Goal: Information Seeking & Learning: Learn about a topic

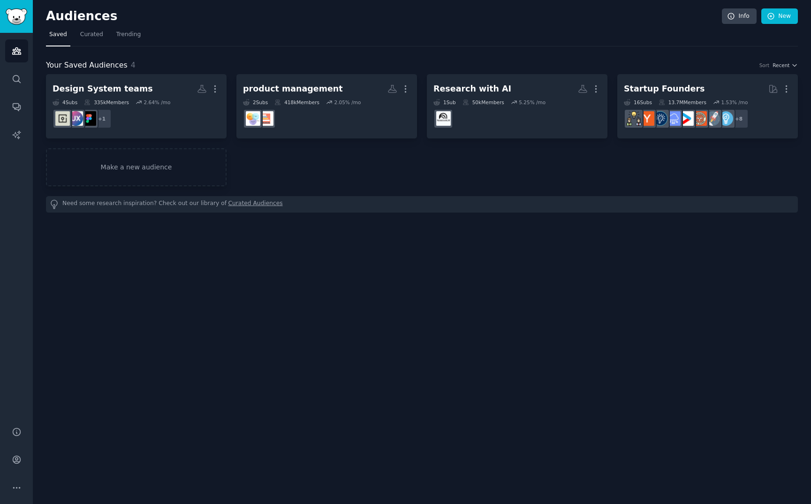
click at [276, 312] on div "Audiences Info New Saved Curated Trending Your Saved Audiences 4 Sort Recent De…" at bounding box center [422, 252] width 778 height 504
click at [489, 49] on div "Your Saved Audiences 4 Sort Recent Design System teams More 4 Sub s 335k Member…" at bounding box center [422, 129] width 752 height 166
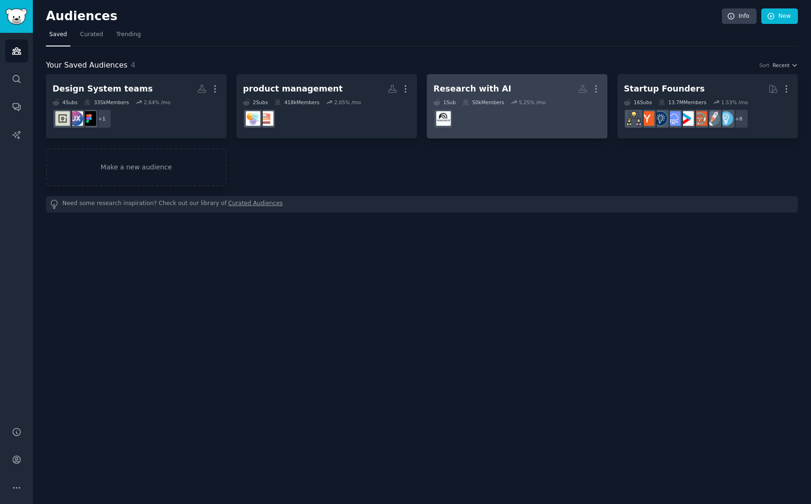
click at [494, 83] on h2 "Research with AI More" at bounding box center [518, 89] width 168 height 16
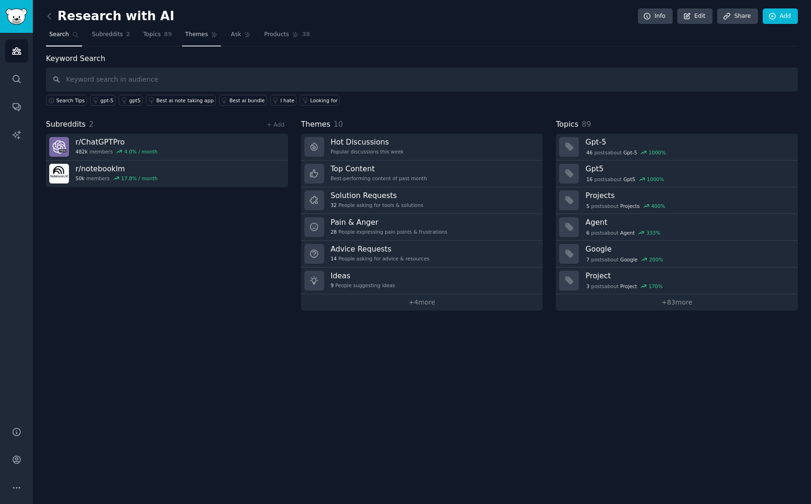
click at [196, 39] on link "Themes" at bounding box center [201, 36] width 39 height 19
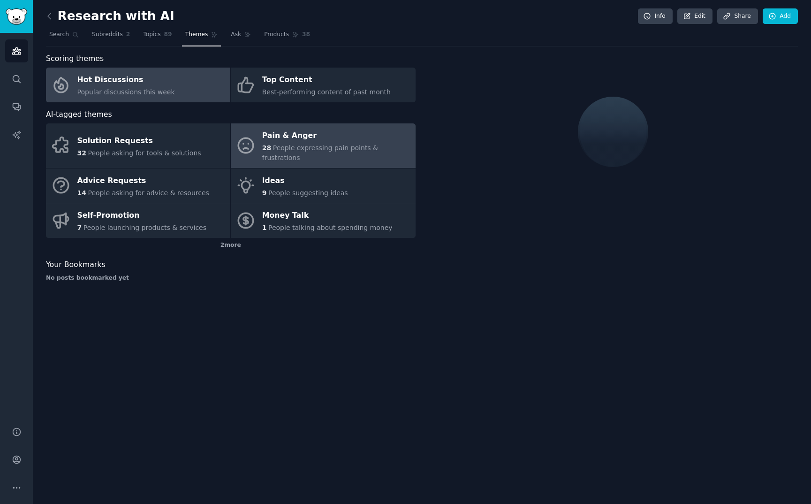
click at [319, 141] on div "Pain & Anger" at bounding box center [336, 136] width 148 height 15
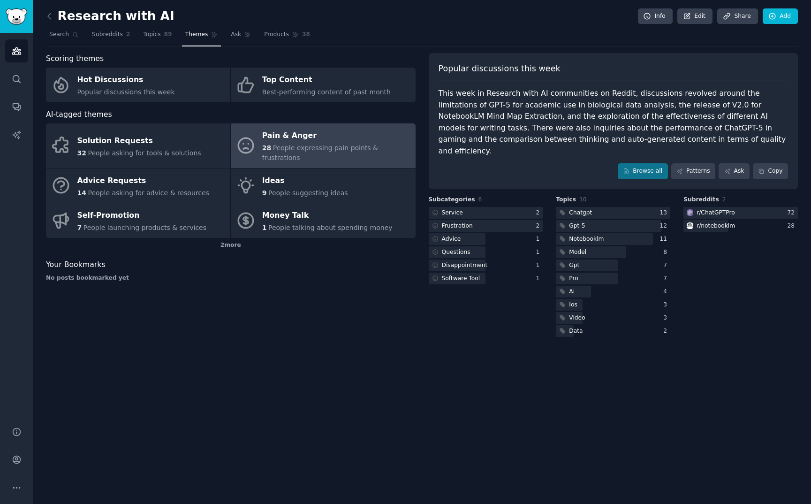
click at [644, 162] on div "Popular discussions this week This week in Research with AI communities on Redd…" at bounding box center [614, 121] width 370 height 136
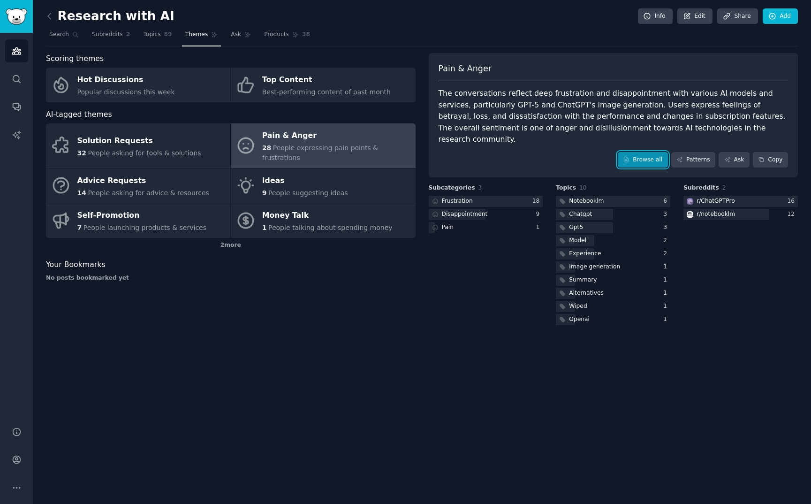
click at [642, 152] on link "Browse all" at bounding box center [643, 160] width 50 height 16
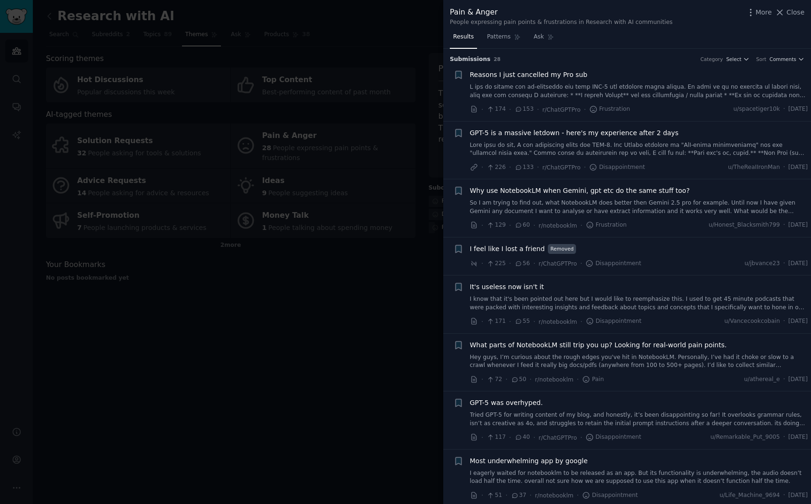
click at [478, 78] on span "Reasons I just cancelled my Pro sub" at bounding box center [529, 75] width 118 height 10
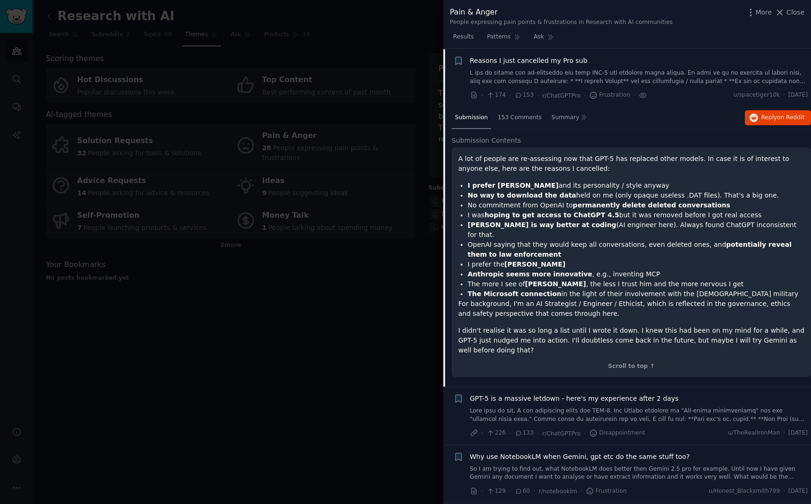
scroll to position [15, 0]
click at [777, 115] on span "on Reddit" at bounding box center [790, 117] width 27 height 7
click at [777, 117] on span "on Reddit" at bounding box center [790, 117] width 27 height 7
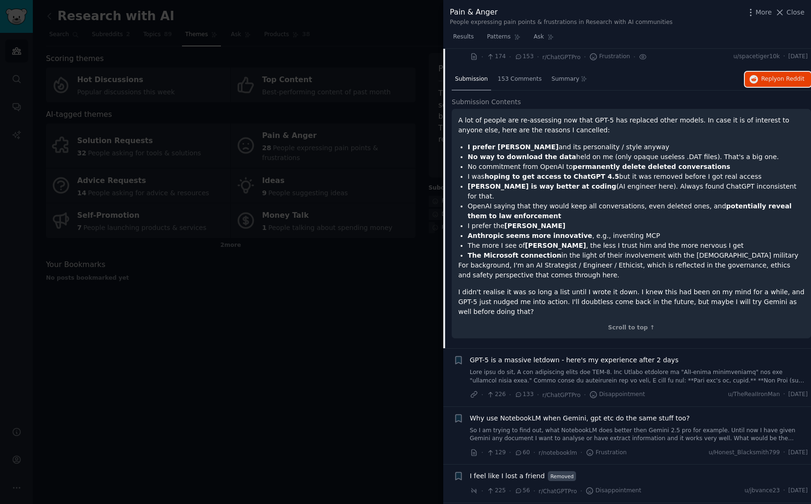
scroll to position [0, 0]
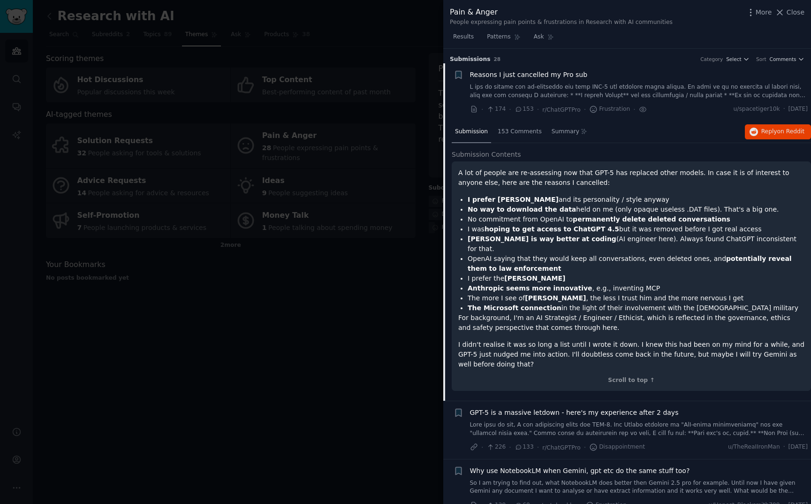
click at [621, 69] on li "+ Reasons I just cancelled my Pro sub · 174 · 153 · r/ChatGPTPro · Frustration …" at bounding box center [627, 92] width 368 height 58
click at [616, 73] on div "Reasons I just cancelled my Pro sub" at bounding box center [639, 75] width 338 height 10
click at [583, 76] on div "Reasons I just cancelled my Pro sub" at bounding box center [639, 75] width 338 height 10
click at [558, 53] on div "Submission s 28 Category Select Sort Comments" at bounding box center [627, 56] width 355 height 15
click at [552, 70] on span "Reasons I just cancelled my Pro sub" at bounding box center [529, 75] width 118 height 10
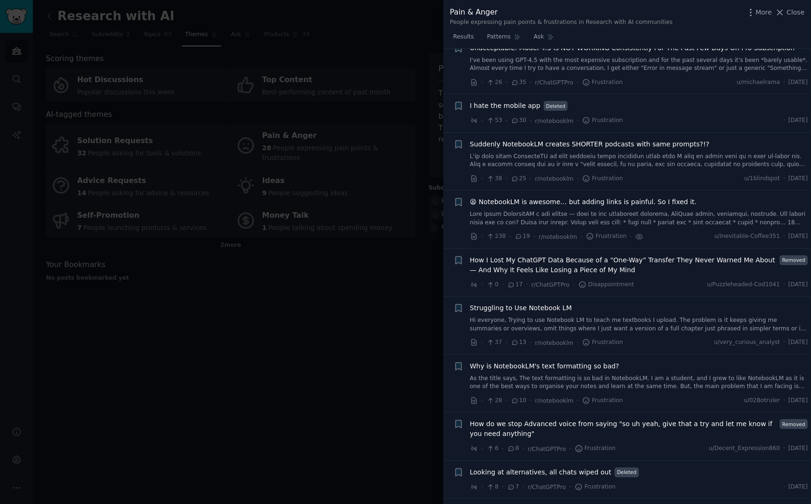
scroll to position [533, 0]
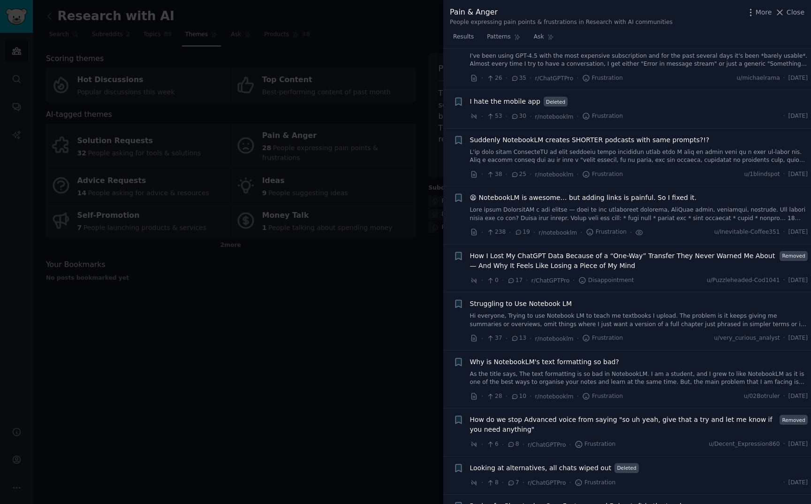
click at [608, 198] on span "😫 NotebookLM is awesome… but adding links is painful. So I fixed it." at bounding box center [583, 198] width 227 height 10
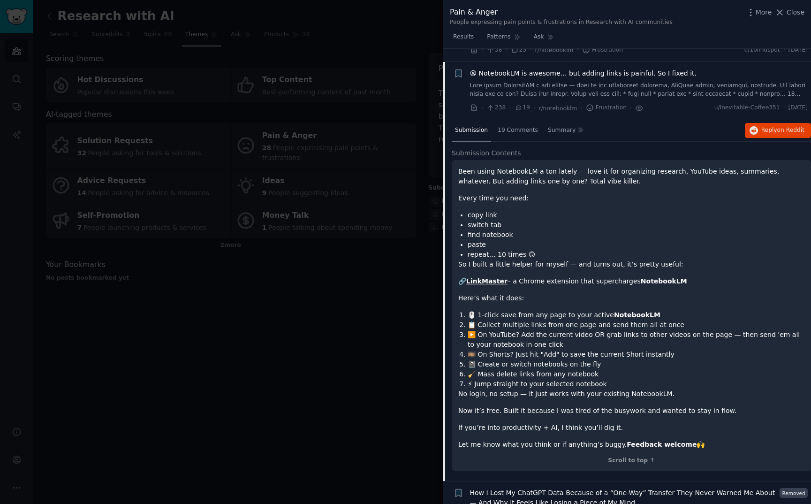
scroll to position [670, 0]
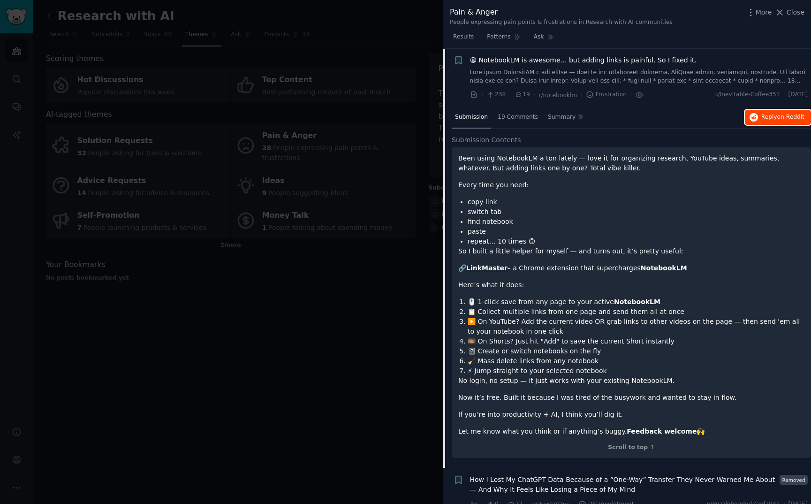
click at [762, 114] on span "Reply on Reddit" at bounding box center [783, 117] width 43 height 8
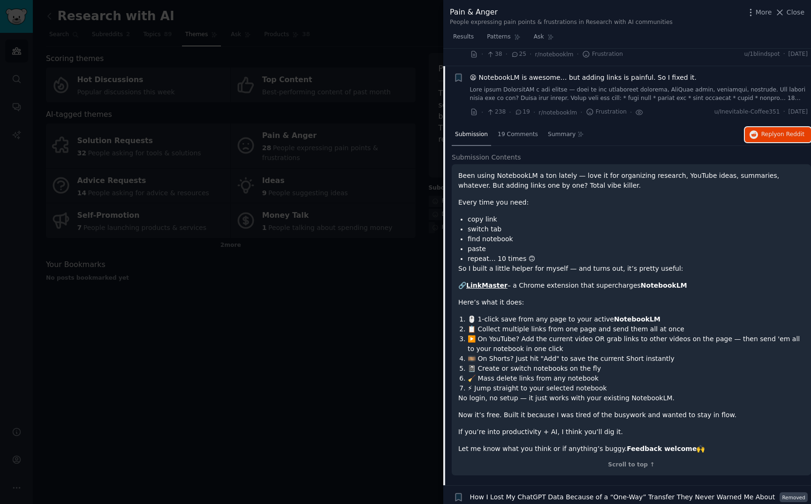
scroll to position [651, 0]
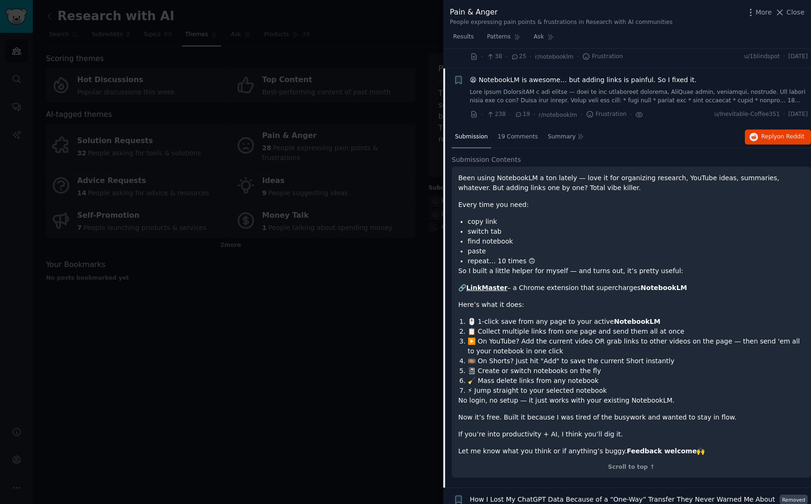
click at [690, 76] on div "😫 NotebookLM is awesome… but adding links is painful. So I fixed it." at bounding box center [639, 80] width 338 height 10
click at [648, 76] on span "😫 NotebookLM is awesome… but adding links is painful. So I fixed it." at bounding box center [583, 80] width 227 height 10
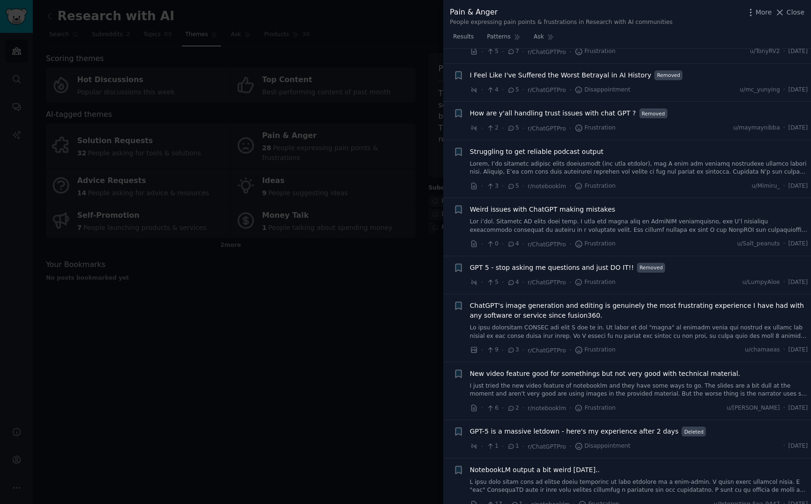
scroll to position [1034, 0]
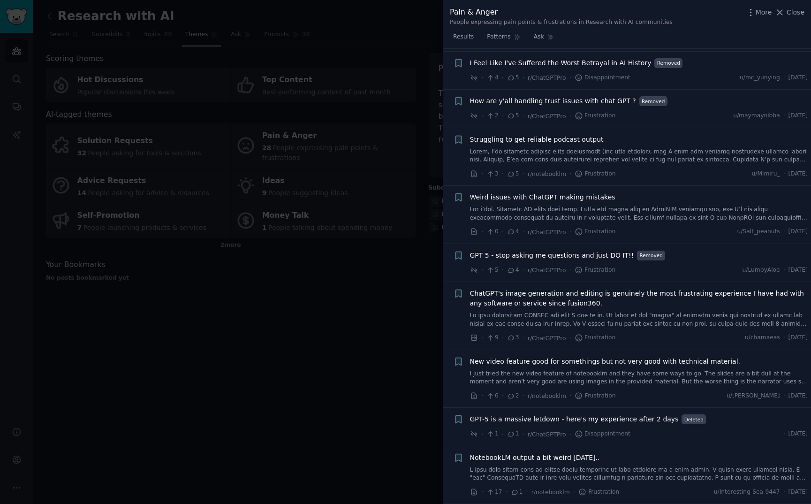
click at [213, 324] on div at bounding box center [405, 252] width 811 height 504
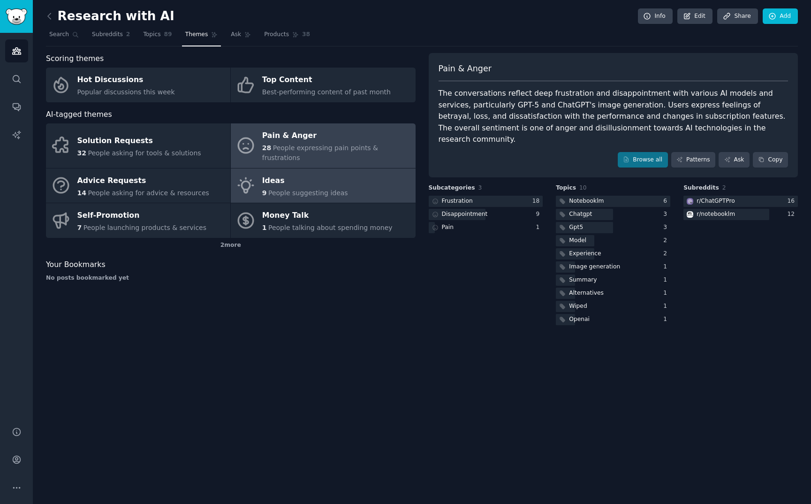
click at [302, 188] on div "9 People suggesting ideas" at bounding box center [305, 193] width 86 height 10
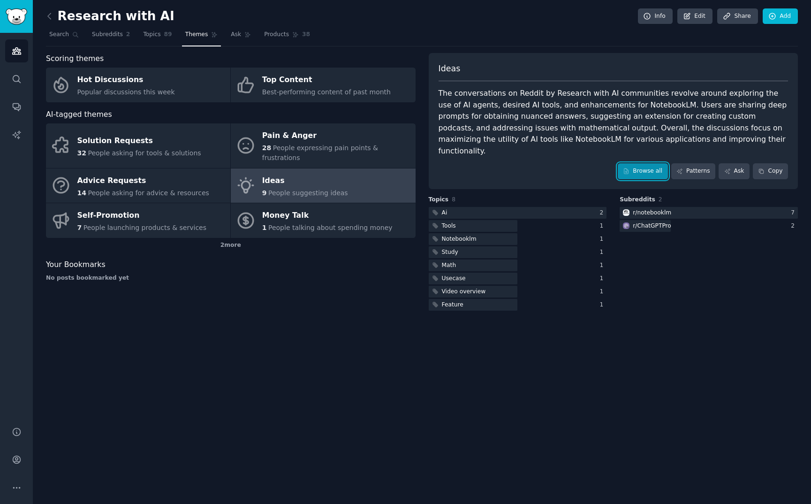
click at [644, 163] on link "Browse all" at bounding box center [643, 171] width 50 height 16
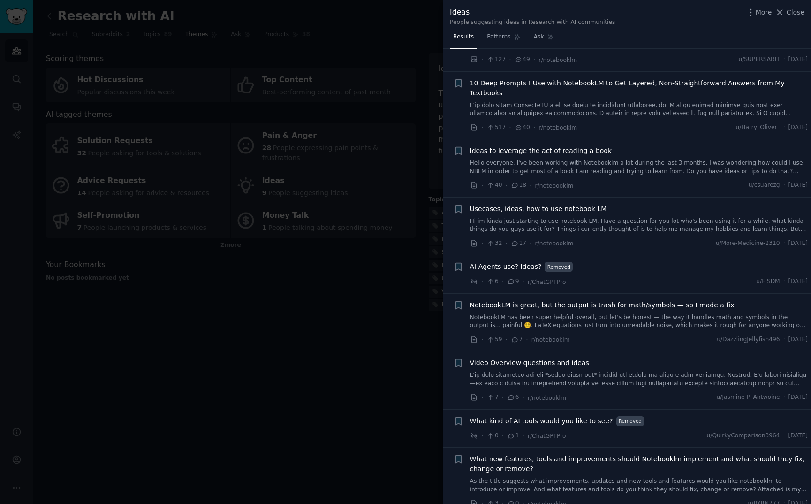
scroll to position [51, 0]
click at [495, 145] on span "Ideas to leverage the act of reading a book" at bounding box center [541, 150] width 142 height 10
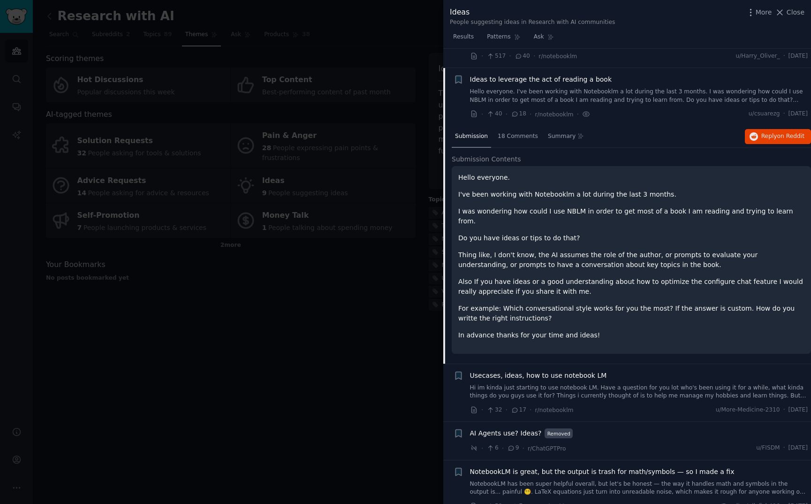
scroll to position [130, 0]
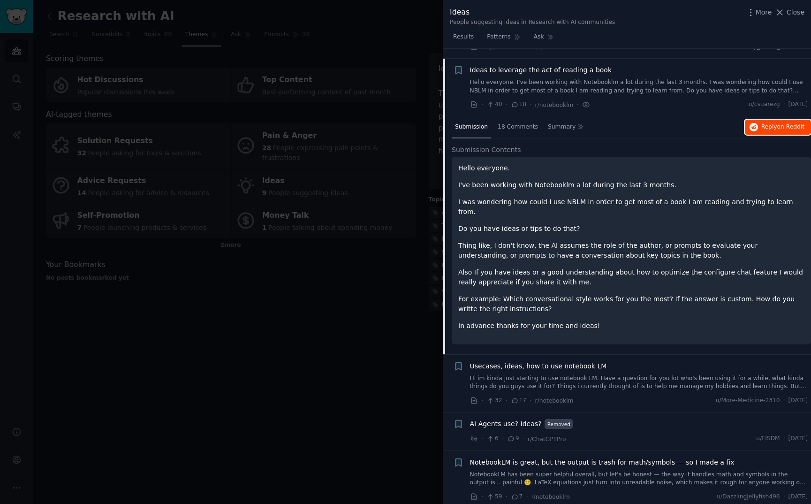
click at [781, 123] on span "on Reddit" at bounding box center [790, 126] width 27 height 7
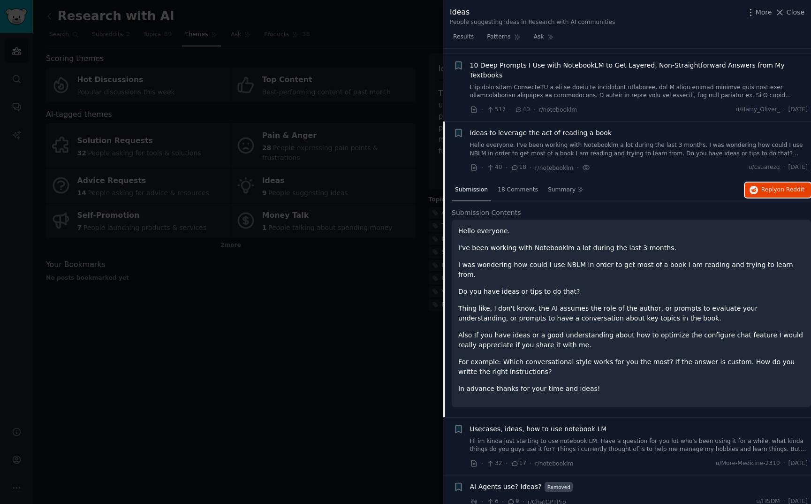
scroll to position [35, 0]
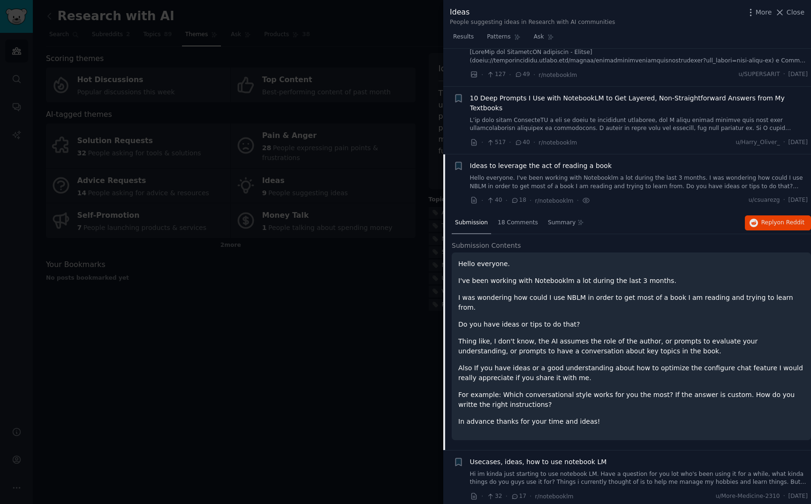
click at [641, 161] on div "Ideas to leverage the act of reading a book" at bounding box center [639, 166] width 338 height 10
click at [608, 161] on div "Ideas to leverage the act of reading a book" at bounding box center [639, 166] width 338 height 10
click at [578, 161] on span "Ideas to leverage the act of reading a book" at bounding box center [541, 166] width 142 height 10
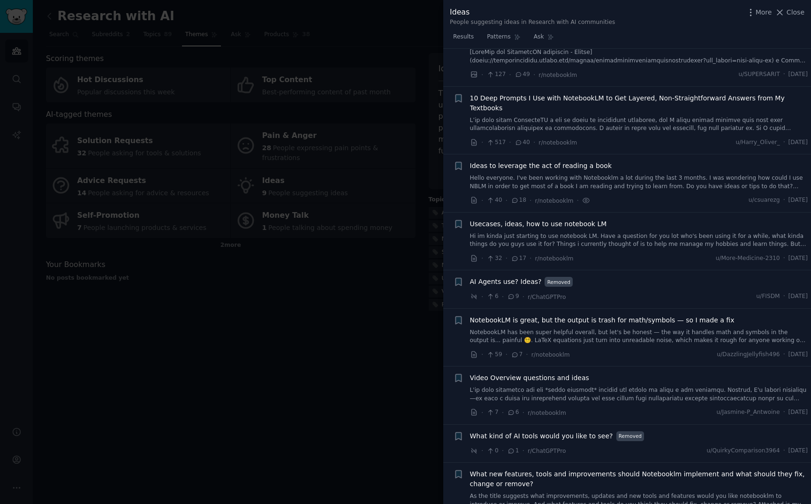
scroll to position [51, 0]
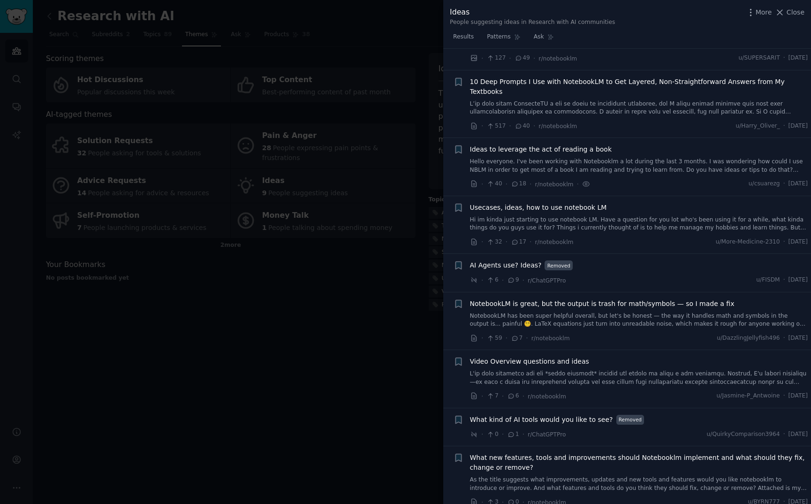
click at [341, 312] on div at bounding box center [405, 252] width 811 height 504
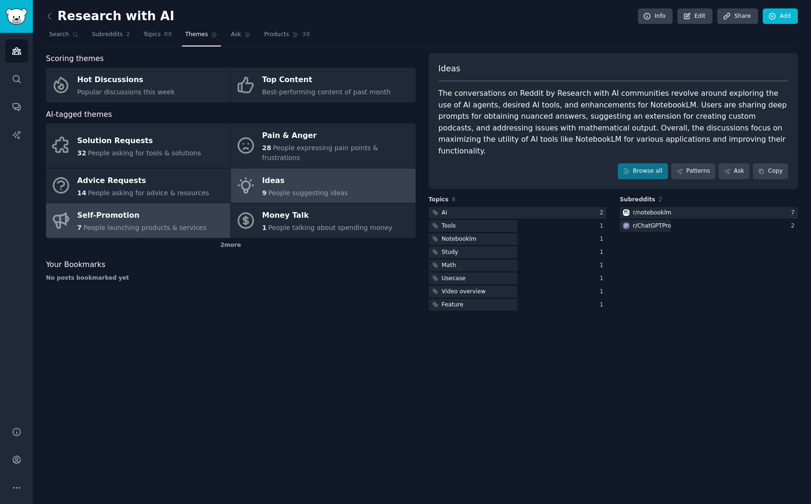
click at [152, 208] on div "Self-Promotion" at bounding box center [142, 215] width 130 height 15
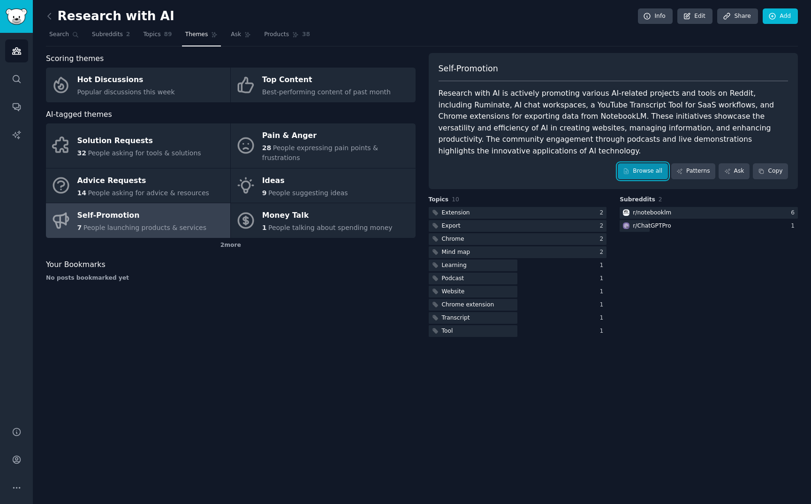
click at [630, 163] on link "Browse all" at bounding box center [643, 171] width 50 height 16
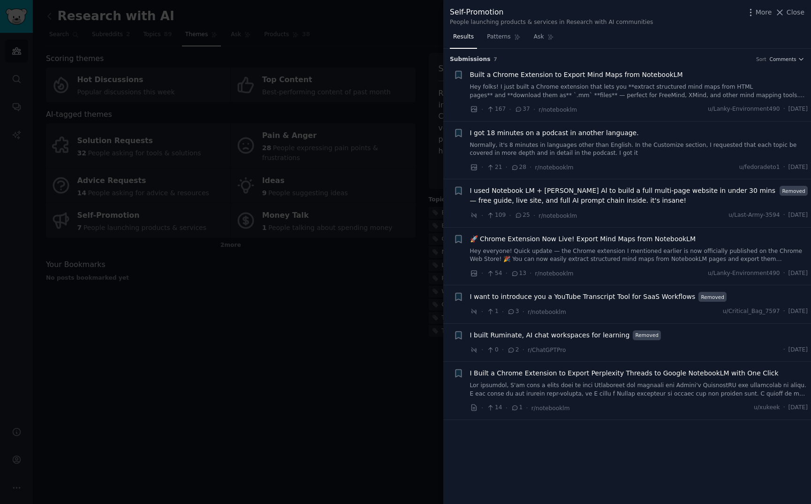
click at [253, 339] on div at bounding box center [405, 252] width 811 height 504
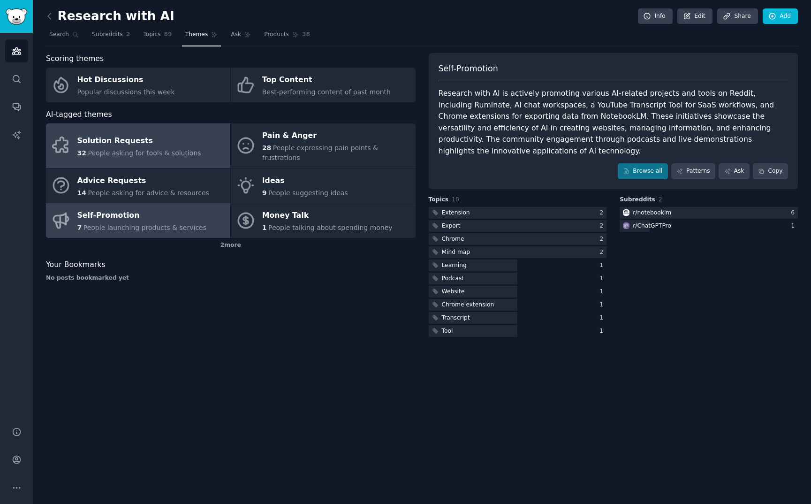
click at [166, 137] on div "Solution Requests" at bounding box center [139, 140] width 124 height 15
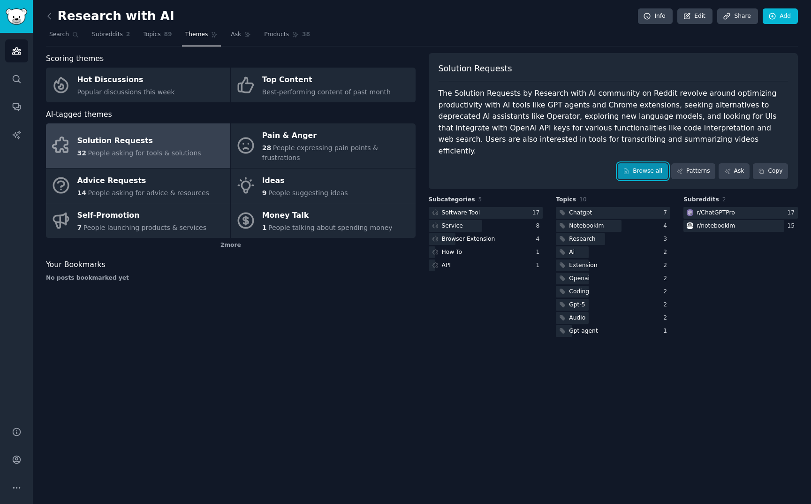
click at [624, 163] on link "Browse all" at bounding box center [643, 171] width 50 height 16
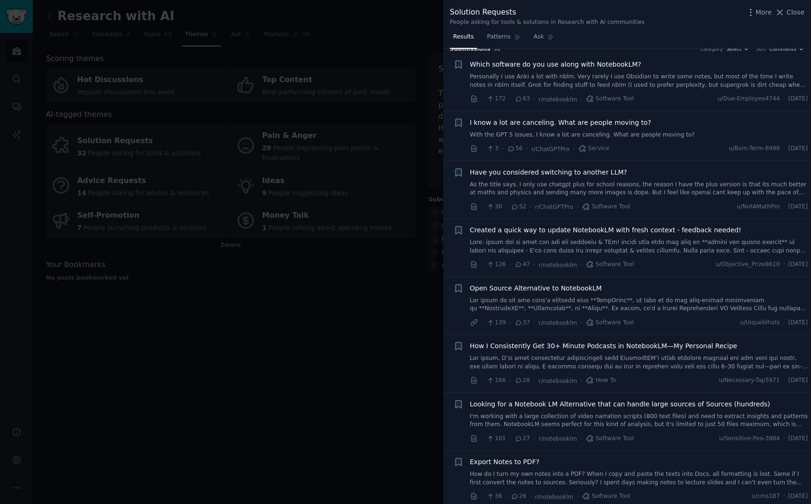
scroll to position [10, 0]
click at [597, 73] on div "Which software do you use along with NotebookLM? Personally I use Anki a lot wi…" at bounding box center [639, 75] width 338 height 30
click at [603, 67] on span "Which software do you use along with NotebookLM?" at bounding box center [555, 65] width 171 height 10
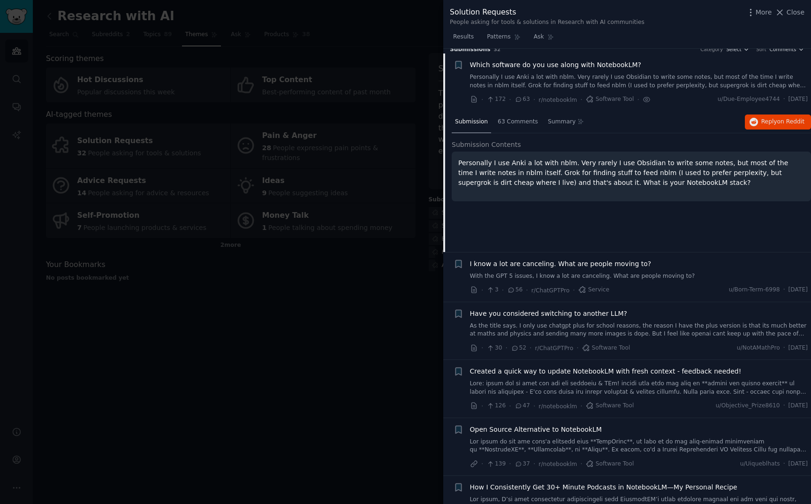
scroll to position [15, 0]
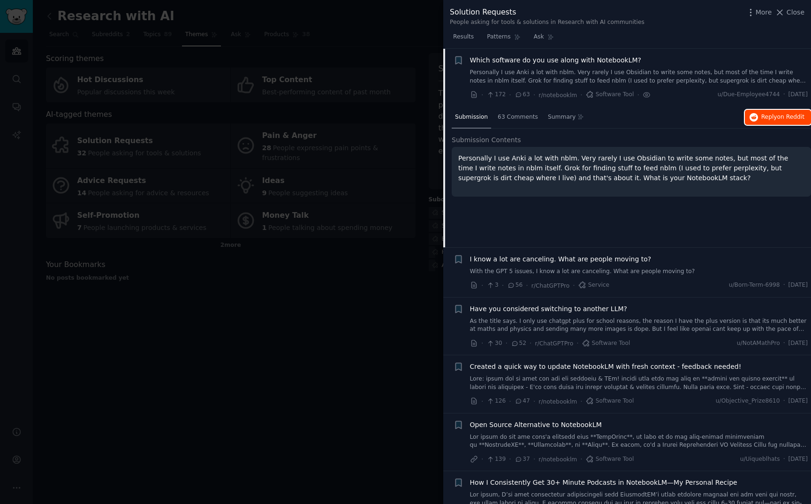
click at [758, 121] on button "Reply on Reddit" at bounding box center [778, 117] width 66 height 15
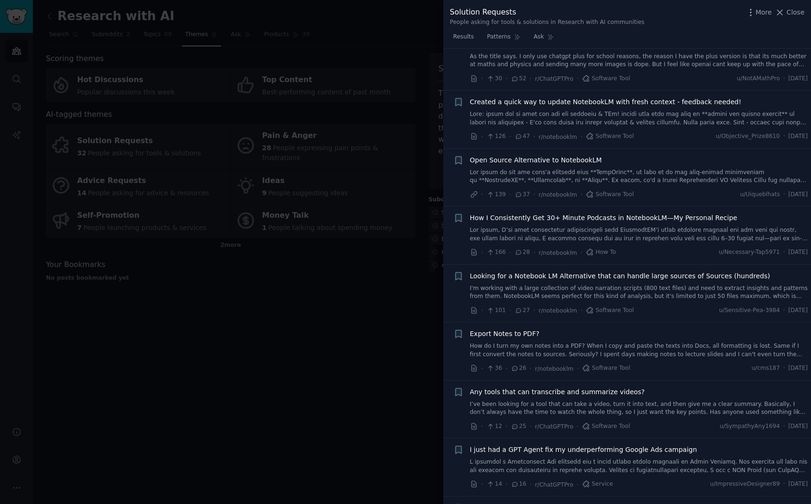
scroll to position [282, 0]
click at [571, 154] on span "Open Source Alternative to NotebookLM" at bounding box center [536, 158] width 132 height 10
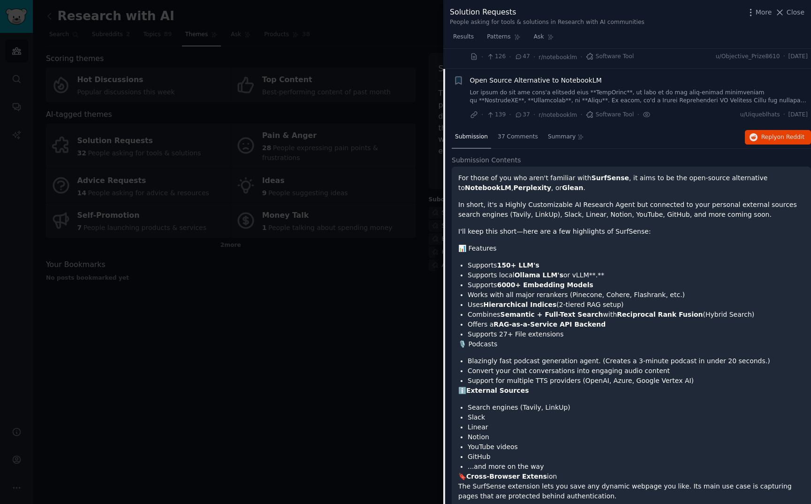
scroll to position [238, 0]
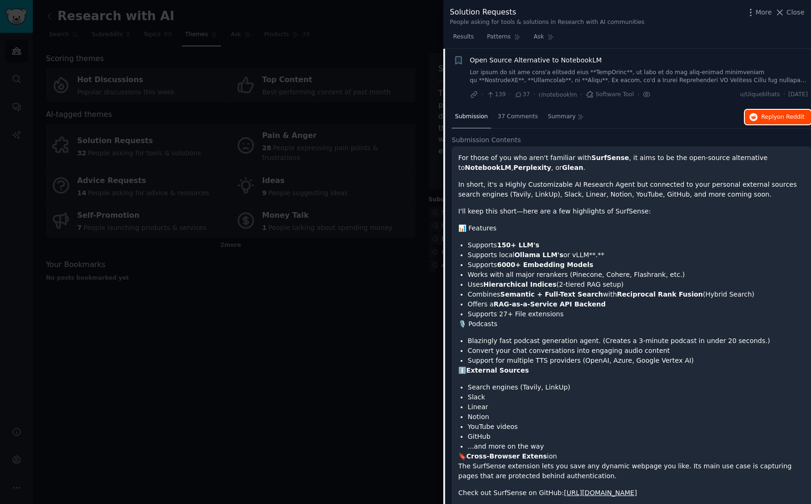
click at [755, 117] on icon "button" at bounding box center [754, 117] width 8 height 8
click at [376, 334] on div at bounding box center [405, 252] width 811 height 504
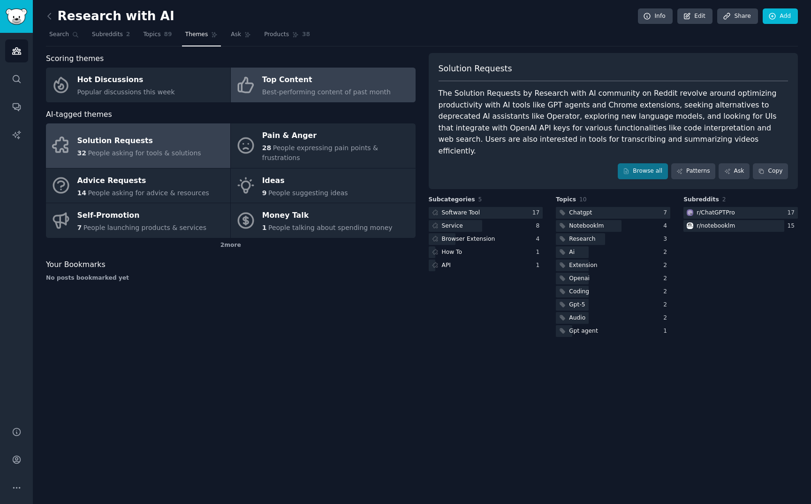
click at [317, 76] on div "Top Content" at bounding box center [326, 80] width 129 height 15
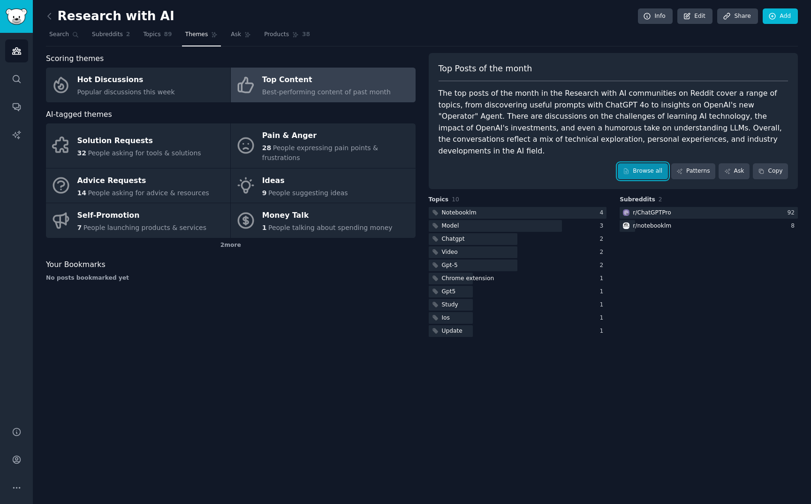
click at [650, 163] on link "Browse all" at bounding box center [643, 171] width 50 height 16
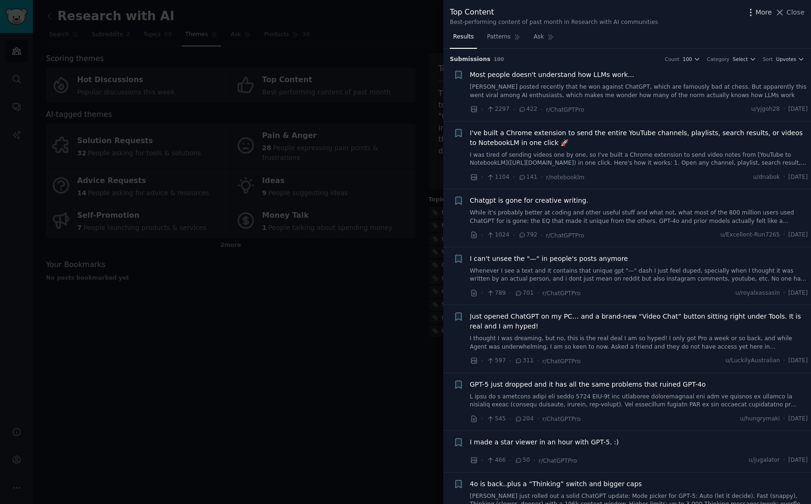
click at [759, 11] on span "More" at bounding box center [764, 13] width 16 height 10
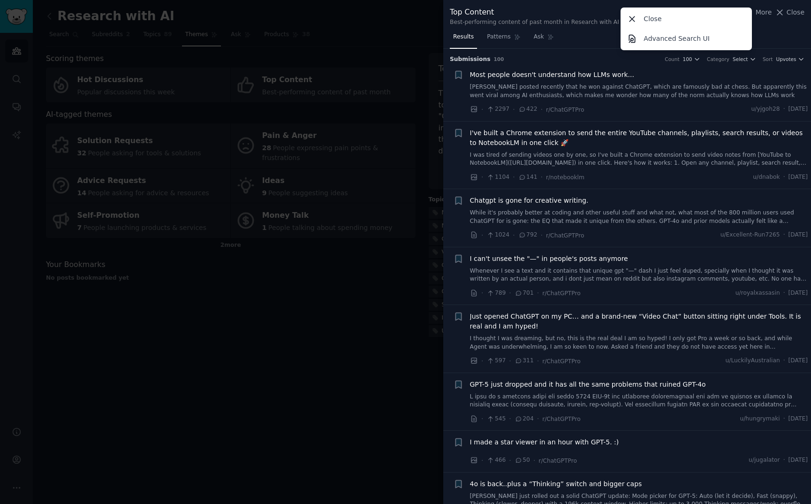
click at [776, 29] on div "Top Content Best-performing content of past month in Research with AI communiti…" at bounding box center [627, 15] width 368 height 30
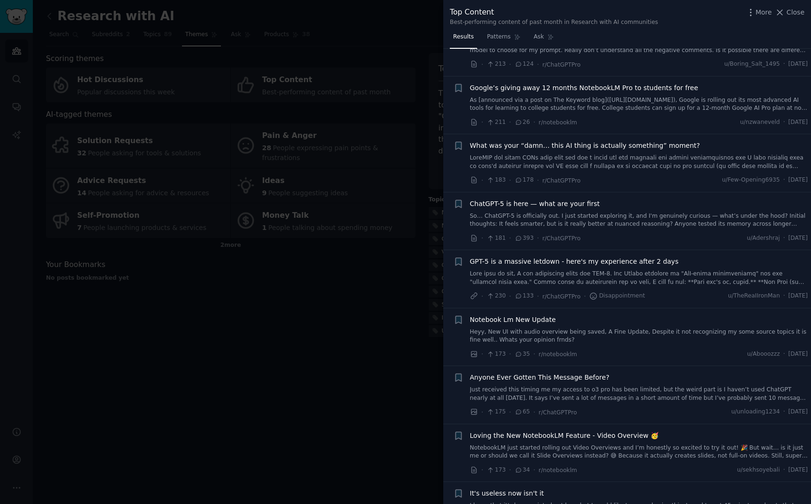
scroll to position [1205, 0]
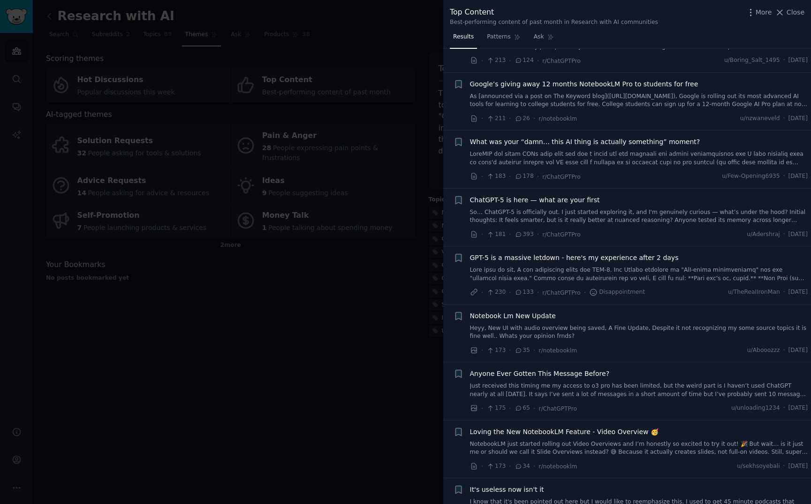
click at [268, 291] on div at bounding box center [405, 252] width 811 height 504
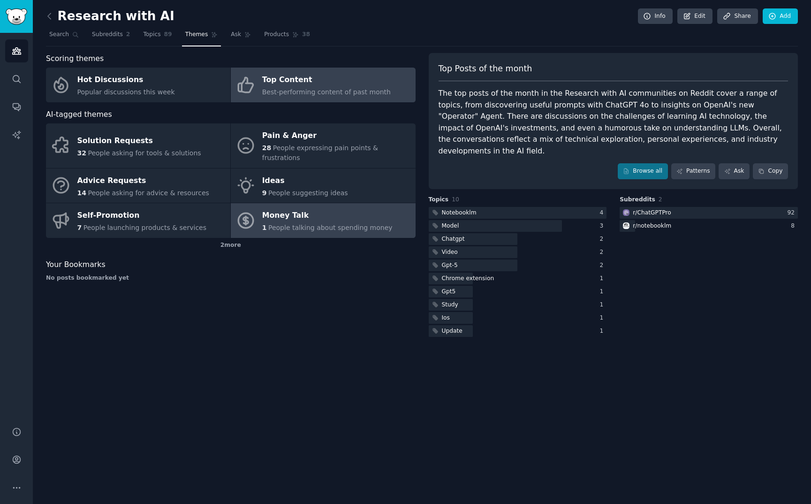
click at [314, 212] on div "Money Talk" at bounding box center [327, 215] width 130 height 15
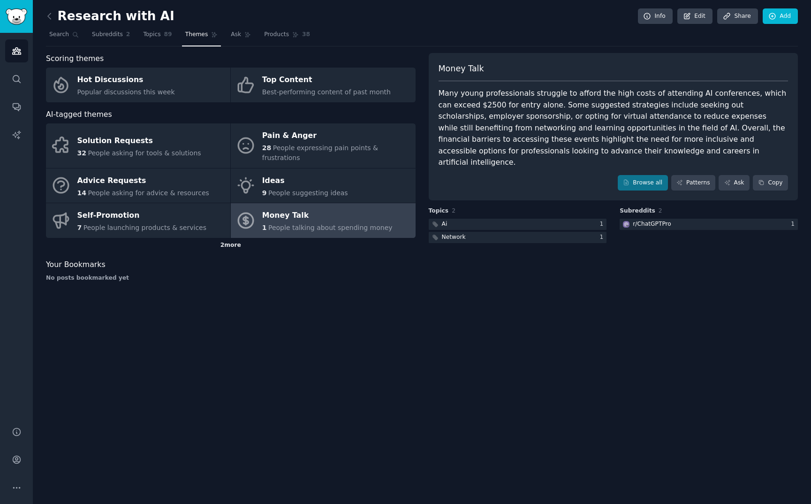
click at [227, 238] on div "2 more" at bounding box center [231, 245] width 370 height 15
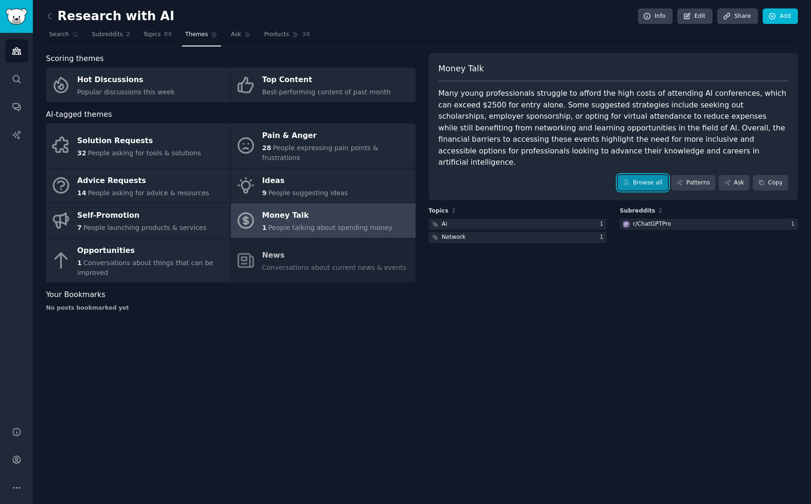
click at [634, 175] on link "Browse all" at bounding box center [643, 183] width 50 height 16
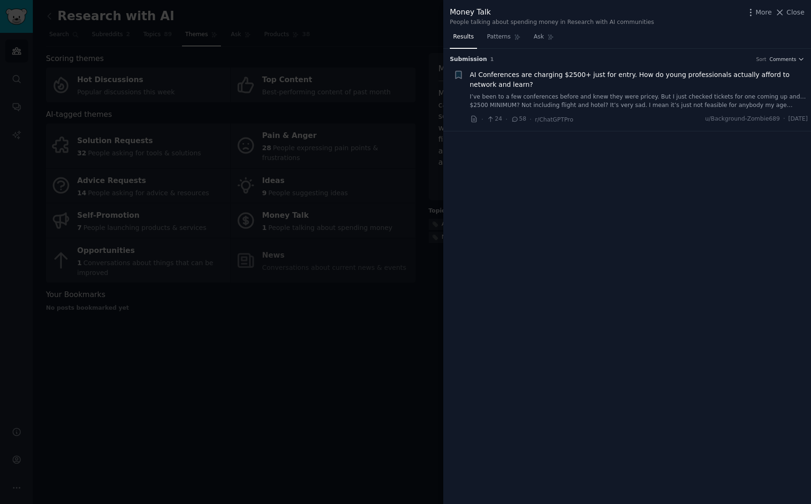
click at [311, 302] on div at bounding box center [405, 252] width 811 height 504
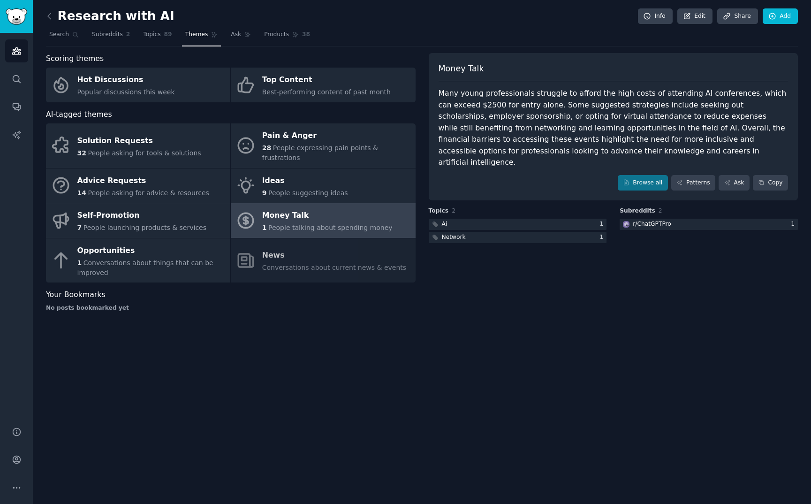
click at [54, 19] on link at bounding box center [52, 16] width 12 height 15
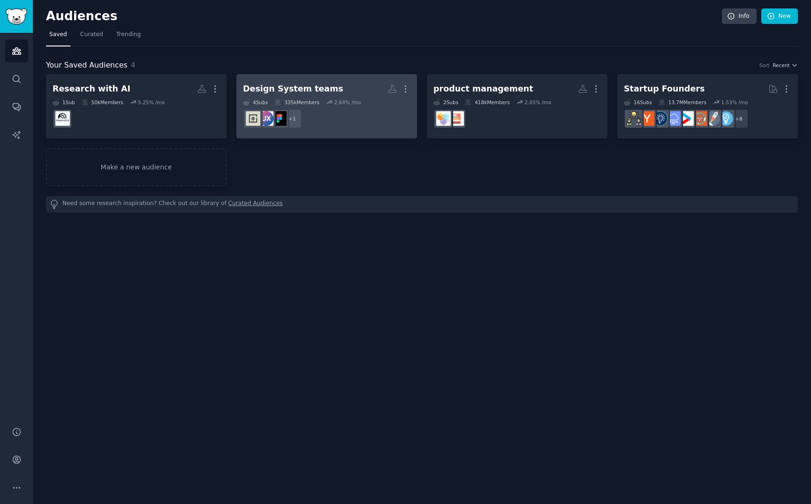
click at [321, 92] on div "Design System teams" at bounding box center [293, 89] width 100 height 12
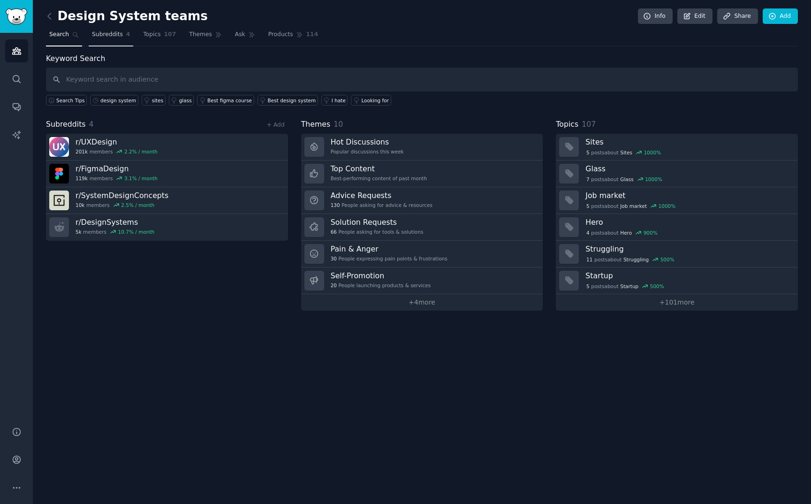
click at [113, 38] on span "Subreddits" at bounding box center [107, 34] width 31 height 8
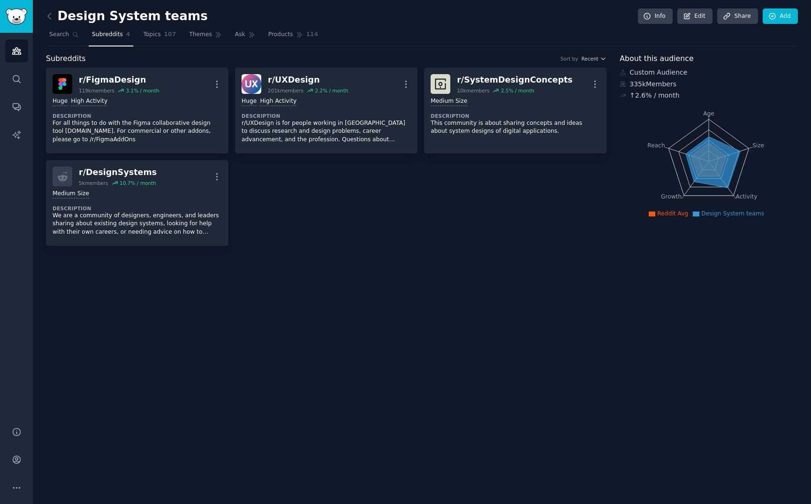
drag, startPoint x: 152, startPoint y: 34, endPoint x: 224, endPoint y: 34, distance: 71.3
click at [152, 34] on span "Topics" at bounding box center [151, 34] width 17 height 8
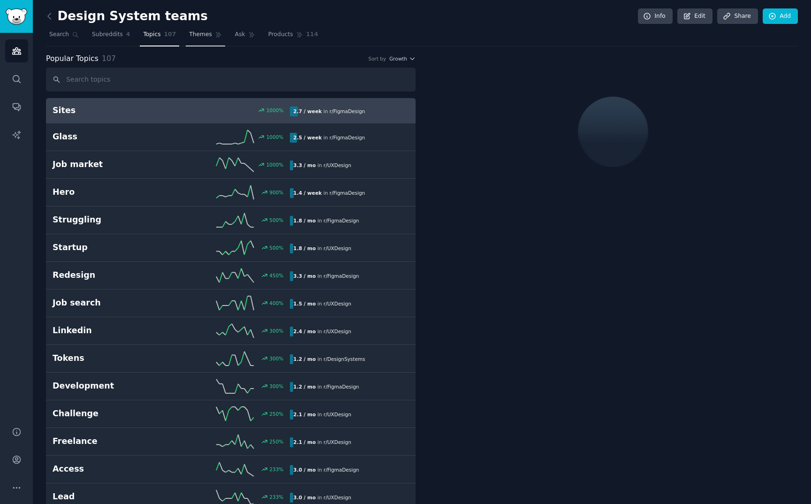
click at [204, 35] on span "Themes" at bounding box center [200, 34] width 23 height 8
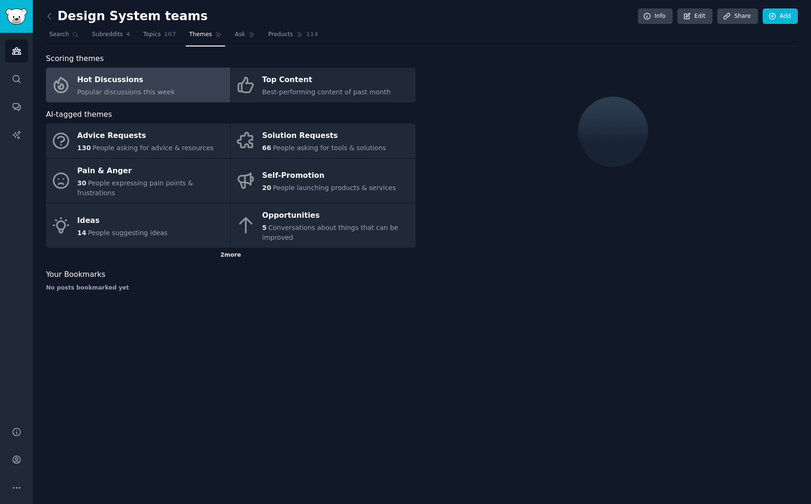
click at [234, 248] on div "2 more" at bounding box center [231, 255] width 370 height 15
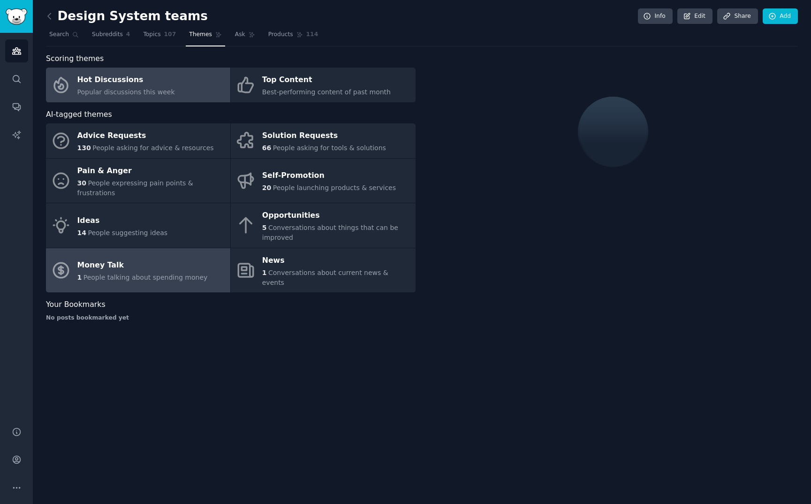
click at [180, 258] on div "Money Talk" at bounding box center [142, 265] width 130 height 15
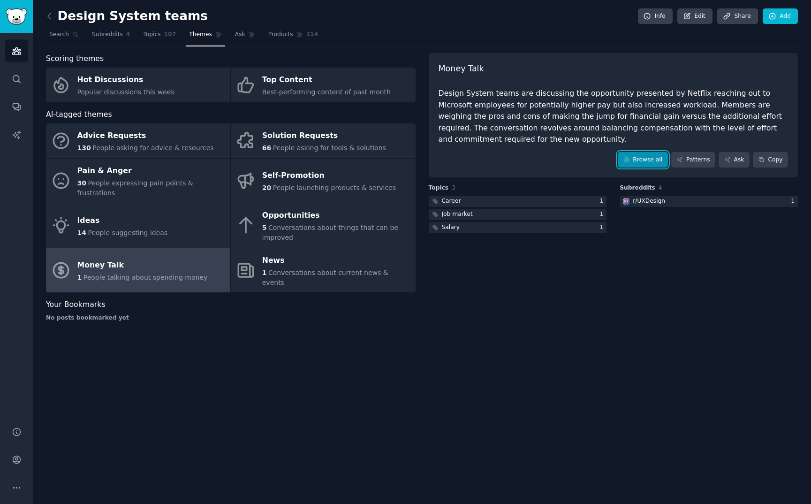
click at [629, 159] on icon at bounding box center [627, 159] width 4 height 5
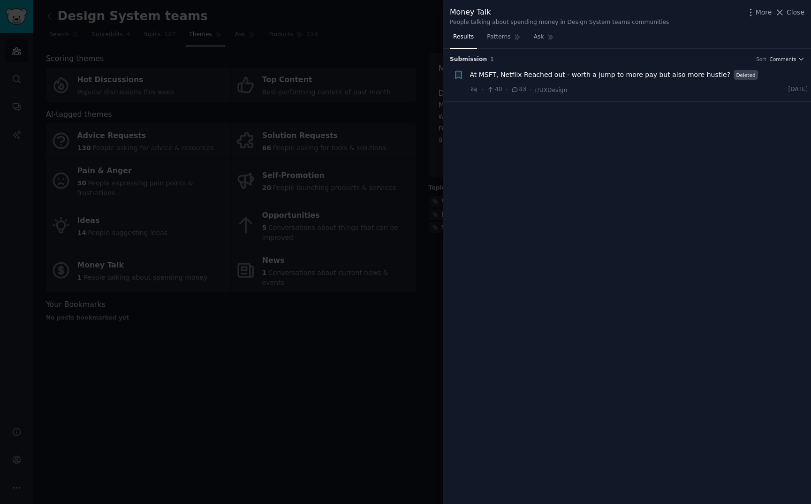
click at [315, 352] on div at bounding box center [405, 252] width 811 height 504
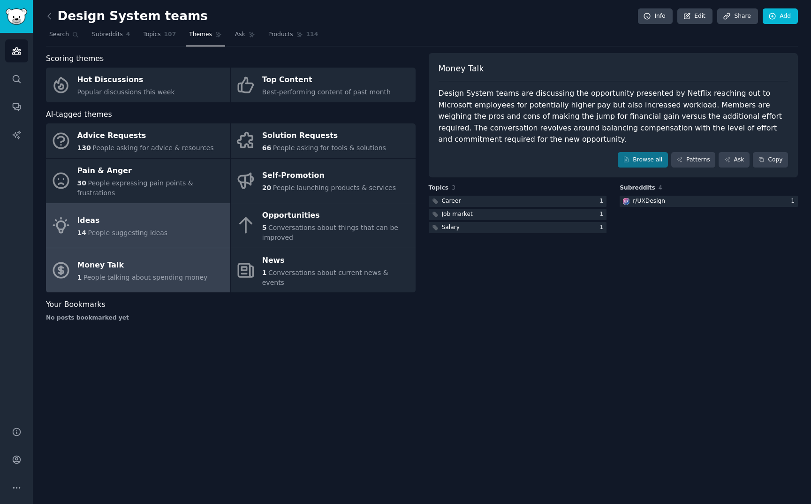
click at [77, 203] on link "Ideas 14 People suggesting ideas" at bounding box center [138, 225] width 184 height 45
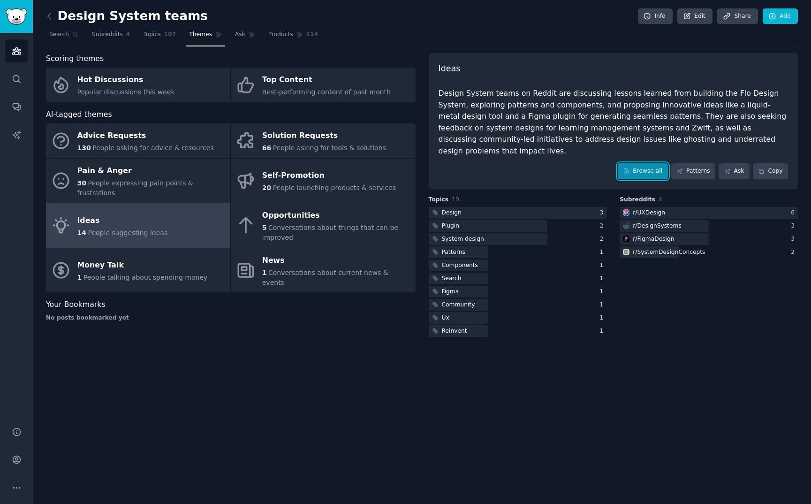
click at [641, 163] on link "Browse all" at bounding box center [643, 171] width 50 height 16
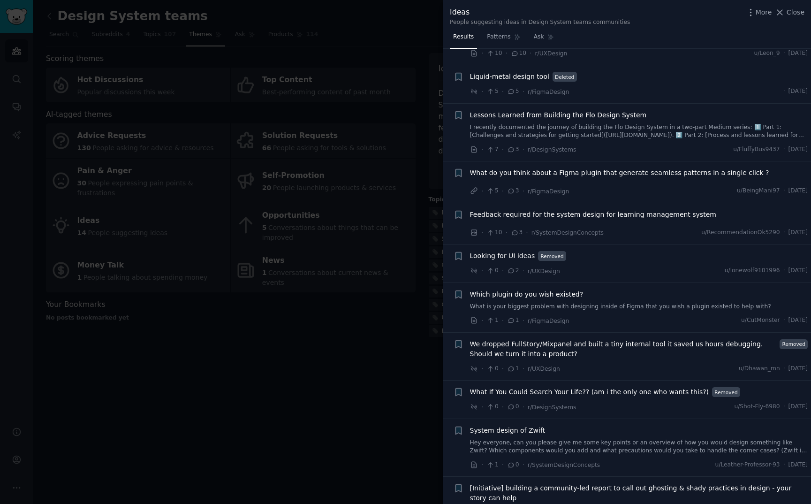
scroll to position [270, 0]
